Goal: Find specific page/section: Find specific page/section

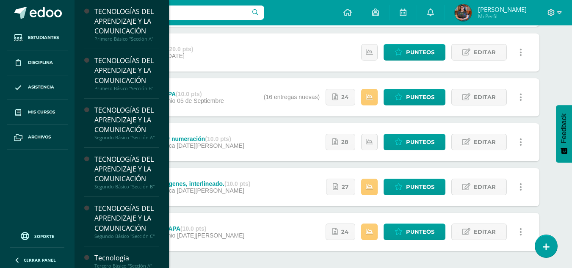
scroll to position [168, 0]
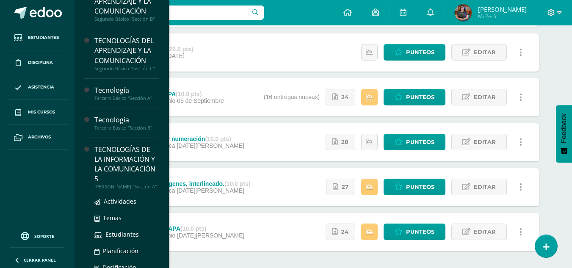
click at [130, 184] on div "[PERSON_NAME] "Sección A"" at bounding box center [126, 187] width 64 height 6
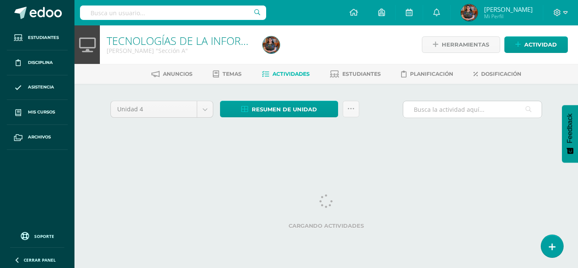
click at [463, 111] on input "text" at bounding box center [473, 109] width 138 height 17
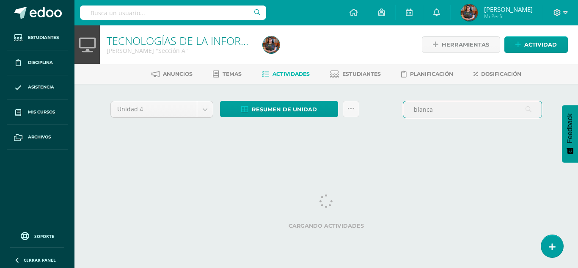
type input "blanca"
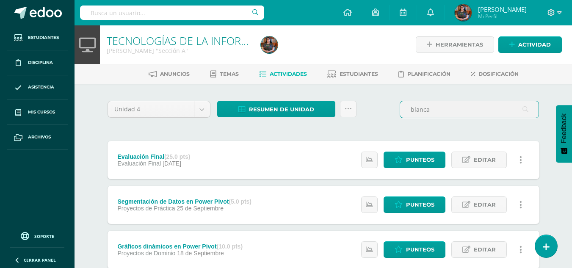
click at [441, 113] on input "blanca" at bounding box center [469, 109] width 138 height 17
click at [368, 75] on span "Estudiantes" at bounding box center [359, 74] width 39 height 6
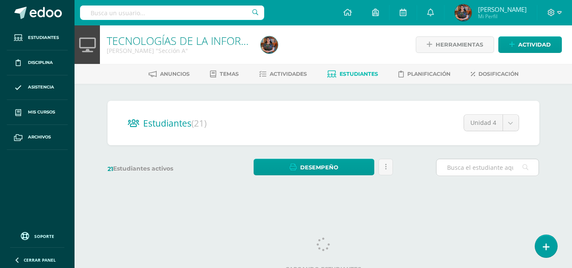
click at [482, 161] on input "text" at bounding box center [488, 167] width 102 height 17
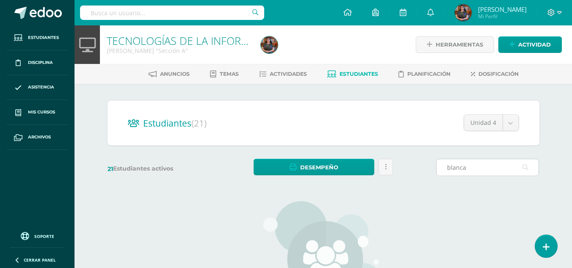
type input "blanca"
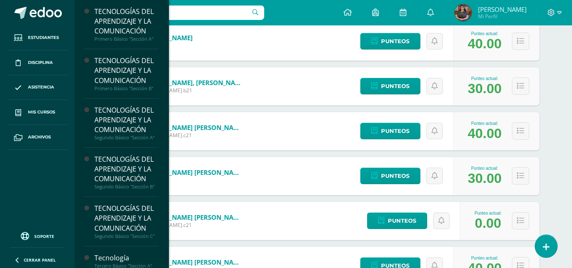
scroll to position [168, 0]
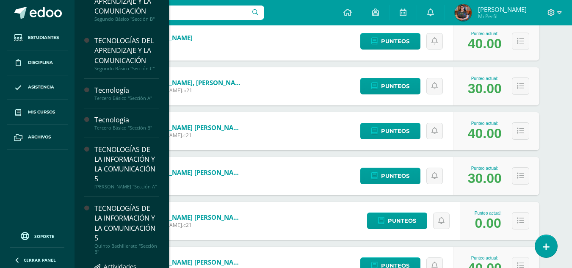
click at [96, 233] on div "TECNOLOGÍAS DE LA INFORMACIÓN Y LA COMUNICACIÓN 5" at bounding box center [126, 223] width 64 height 39
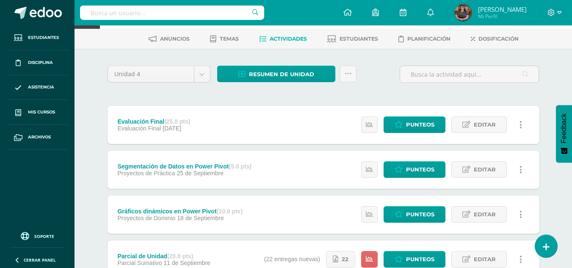
scroll to position [34, 0]
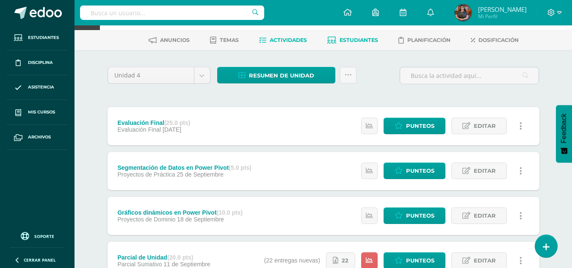
click at [345, 44] on link "Estudiantes" at bounding box center [352, 40] width 51 height 14
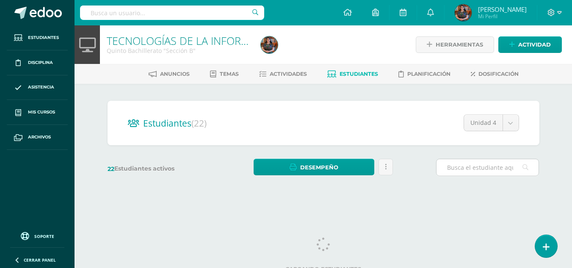
click at [474, 168] on input "text" at bounding box center [488, 167] width 102 height 17
type input "blanca"
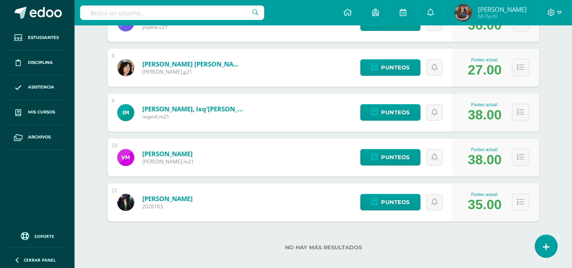
scroll to position [459, 0]
